Goal: Task Accomplishment & Management: Manage account settings

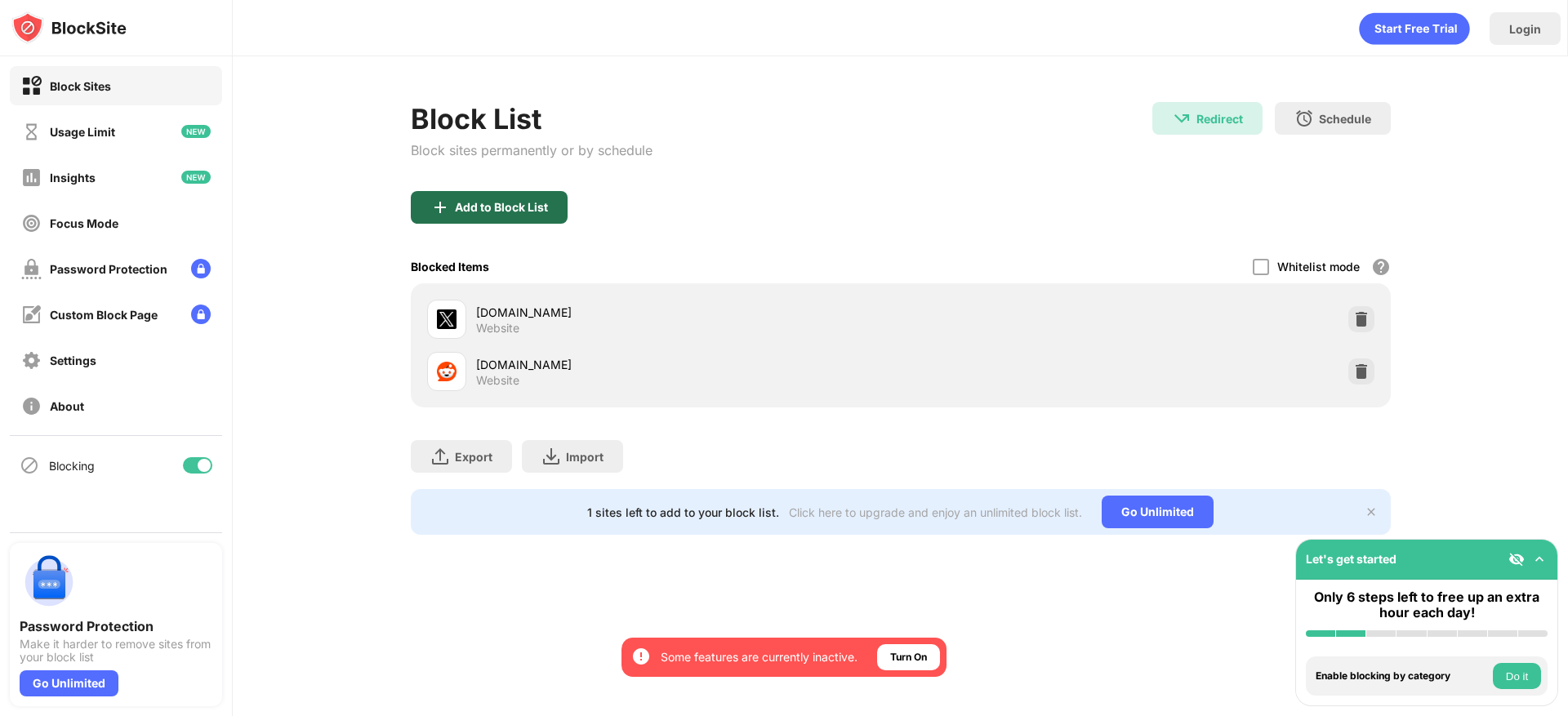
click at [468, 192] on div "Add to Block List" at bounding box center [489, 207] width 157 height 32
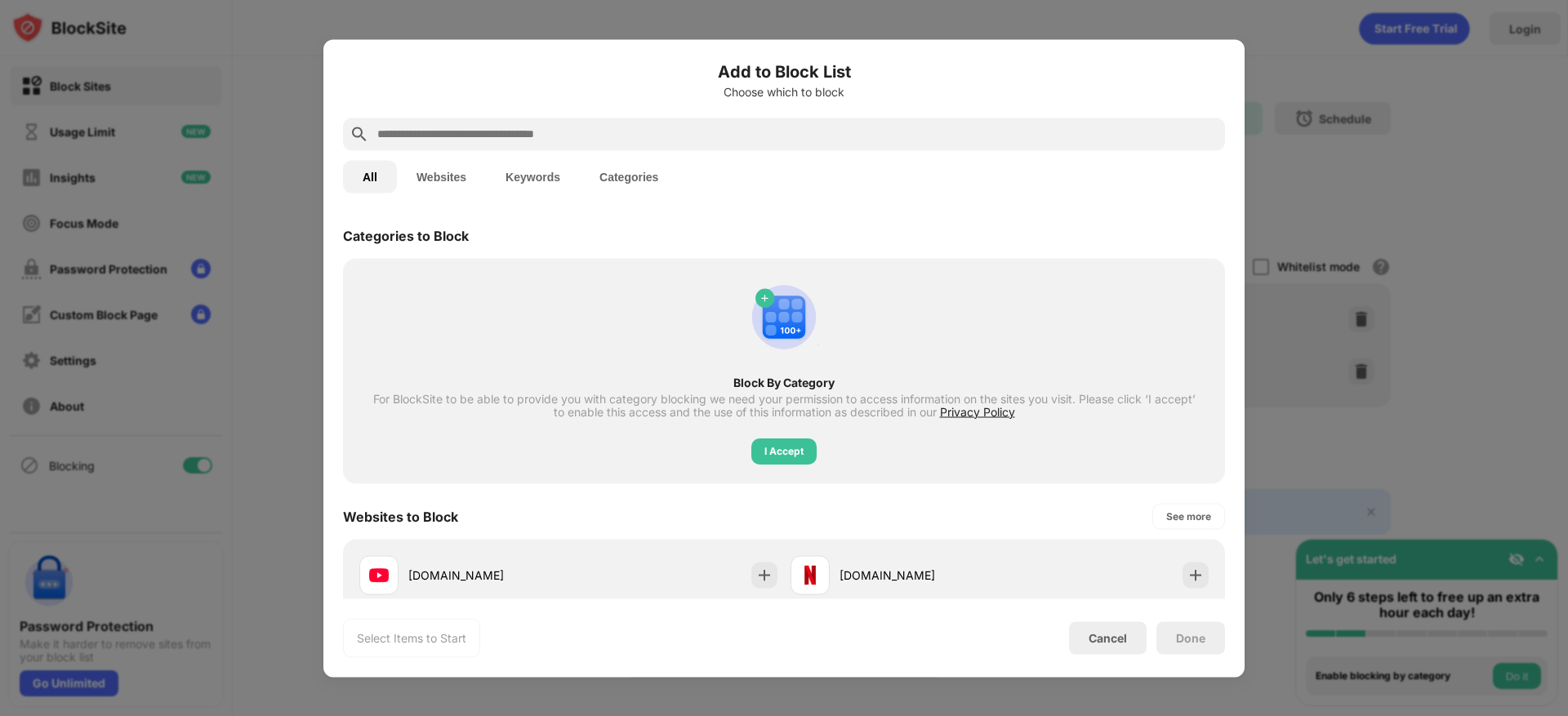
click at [479, 127] on input "text" at bounding box center [798, 134] width 843 height 19
type input "*"
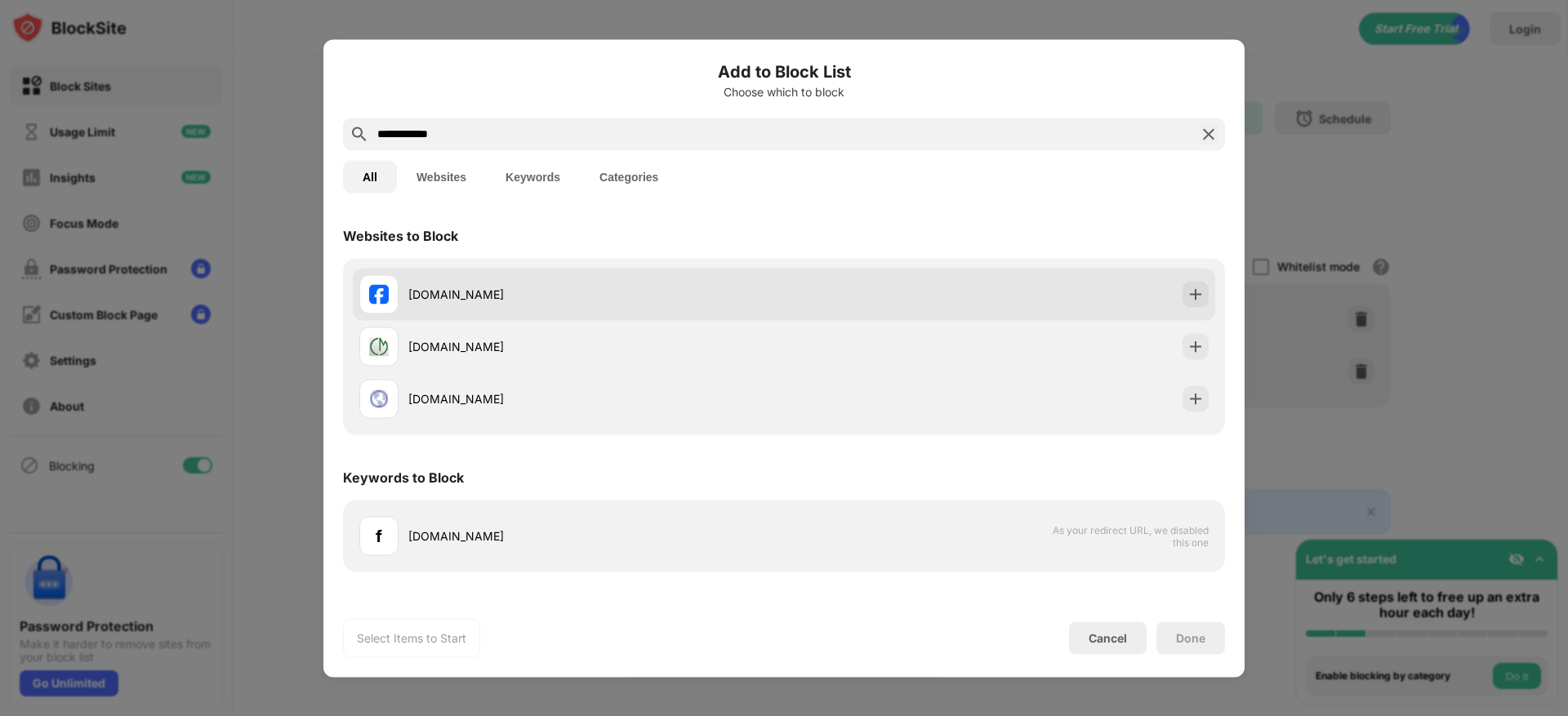
type input "**********"
click at [443, 293] on div "[DOMAIN_NAME]" at bounding box center [596, 294] width 376 height 18
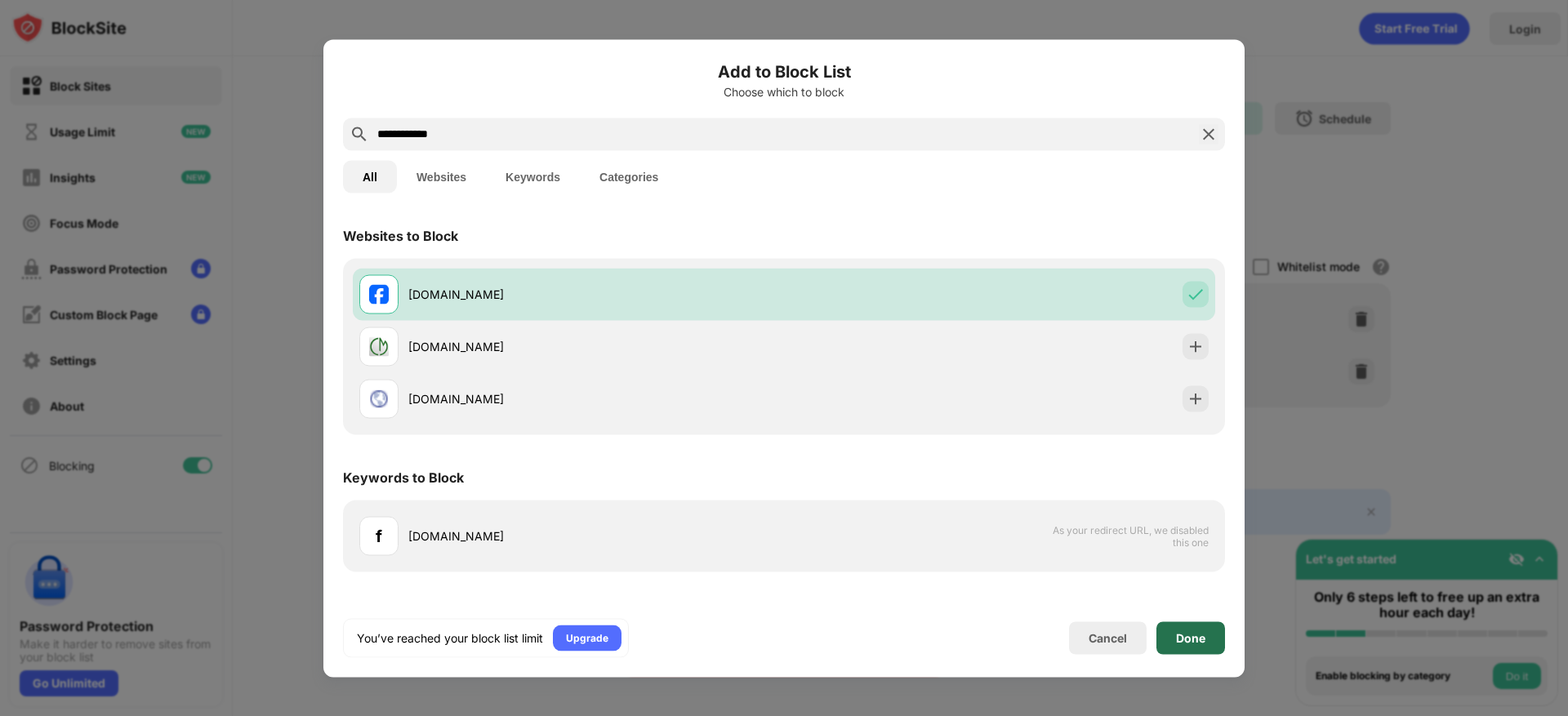
click at [1199, 635] on div "Done" at bounding box center [1191, 637] width 30 height 13
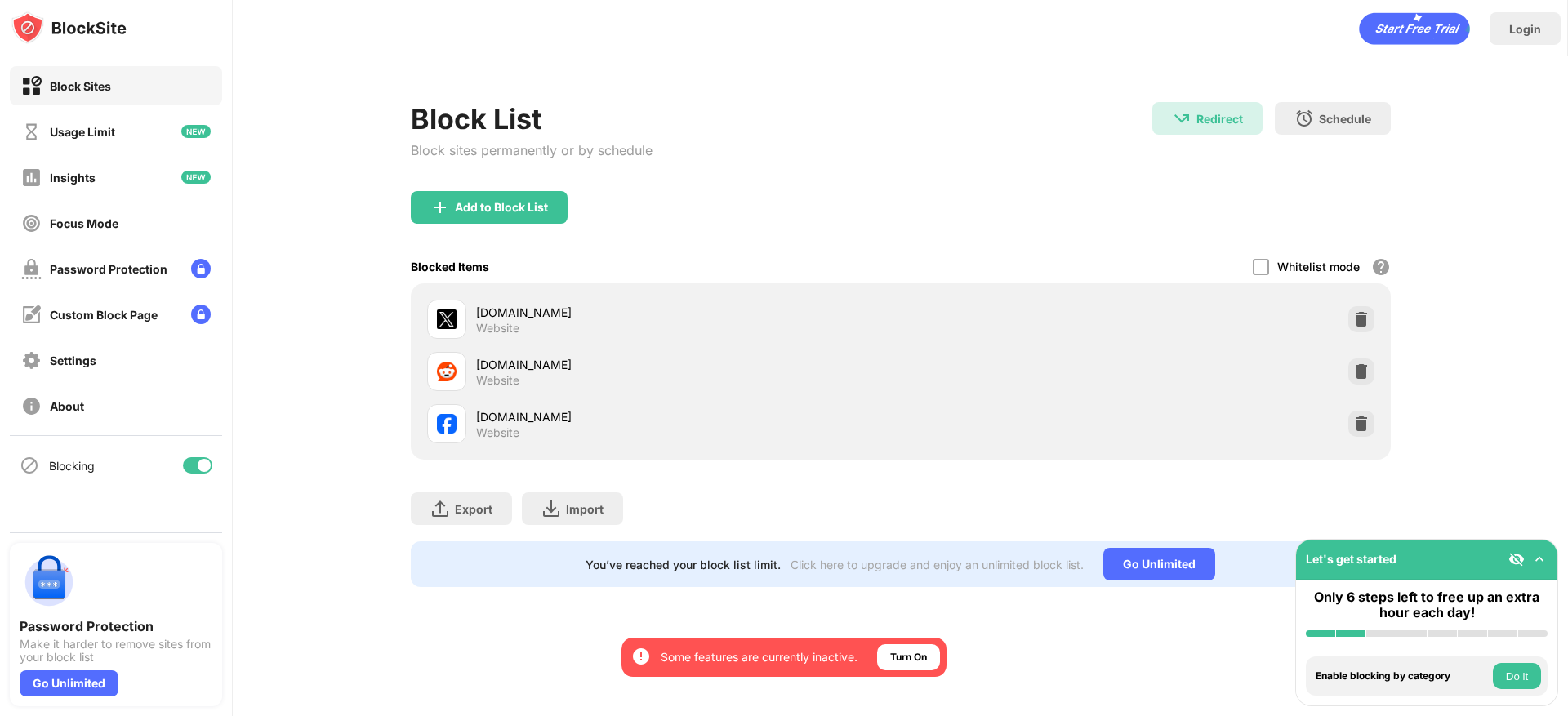
click at [1537, 552] on img at bounding box center [1539, 559] width 17 height 17
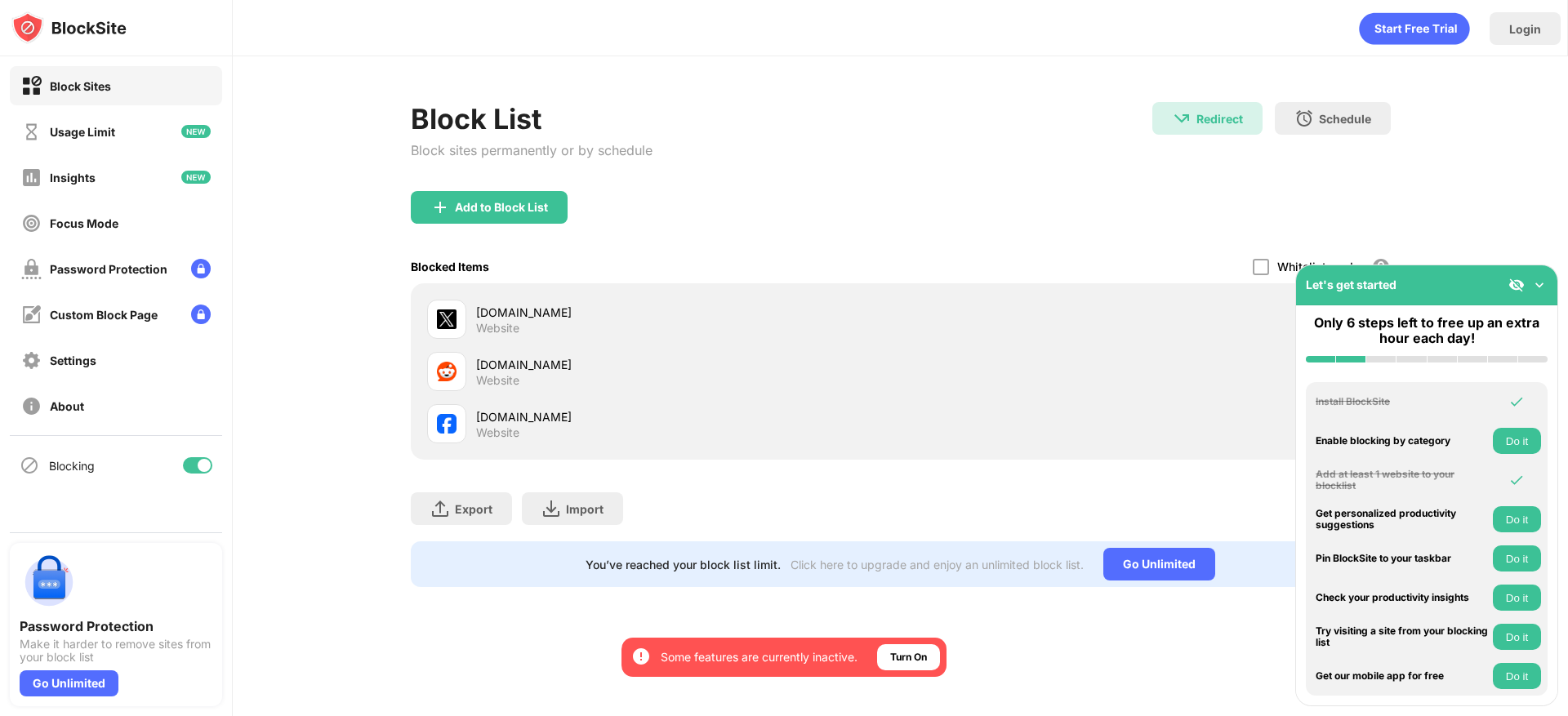
click at [1543, 285] on img at bounding box center [1539, 285] width 17 height 17
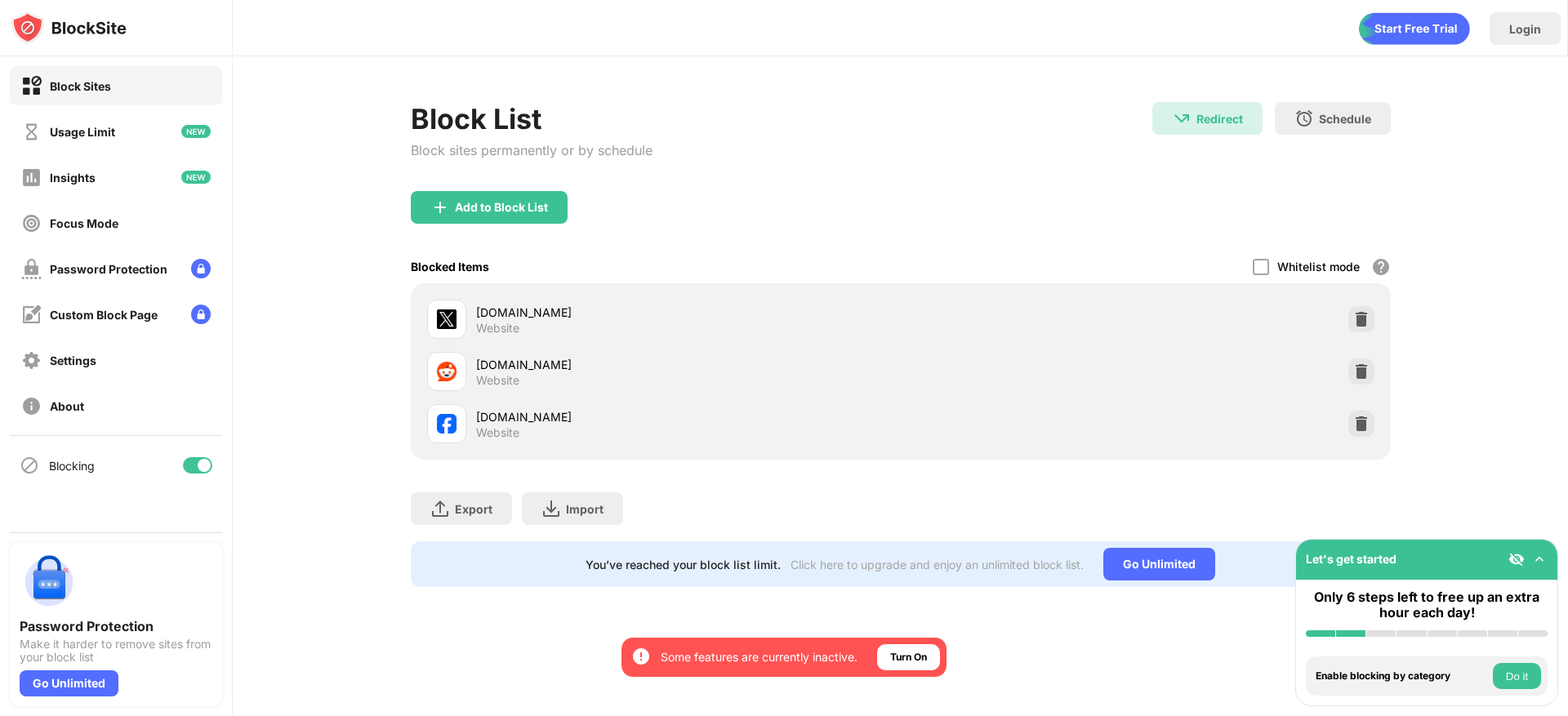
click at [1504, 242] on div "Block List Block sites permanently or by schedule Redirect Redirect to [DOMAIN_…" at bounding box center [901, 344] width 1336 height 577
